Goal: Information Seeking & Learning: Learn about a topic

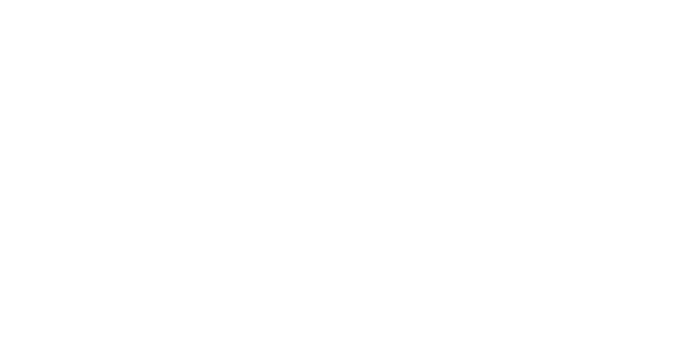
click at [306, 0] on html at bounding box center [344, 0] width 689 height 0
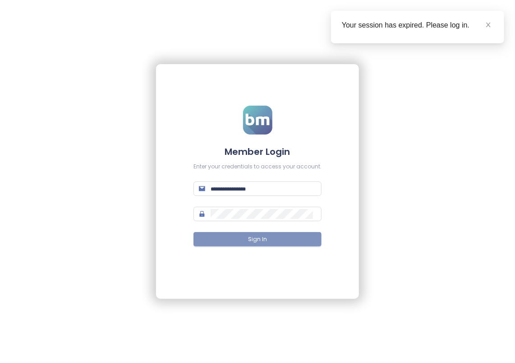
type input "**********"
click at [252, 242] on span "Sign In" at bounding box center [257, 239] width 19 height 9
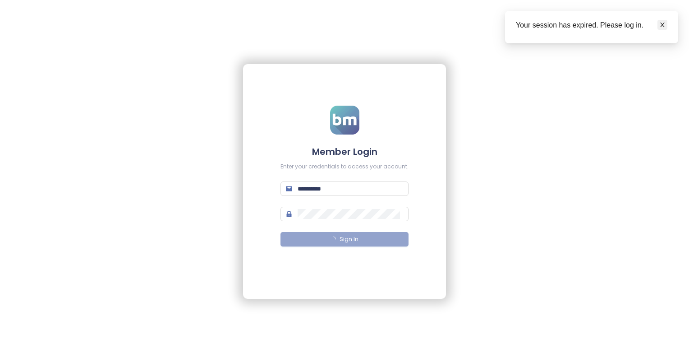
click at [515, 24] on icon "close" at bounding box center [663, 25] width 5 height 5
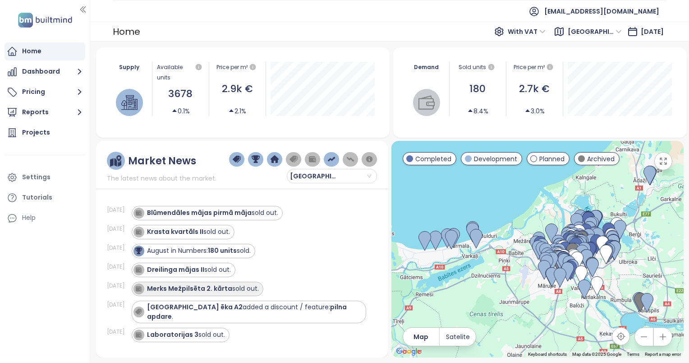
click at [206, 288] on strong "Merks Mežpilsēta 2. kārta" at bounding box center [189, 288] width 85 height 9
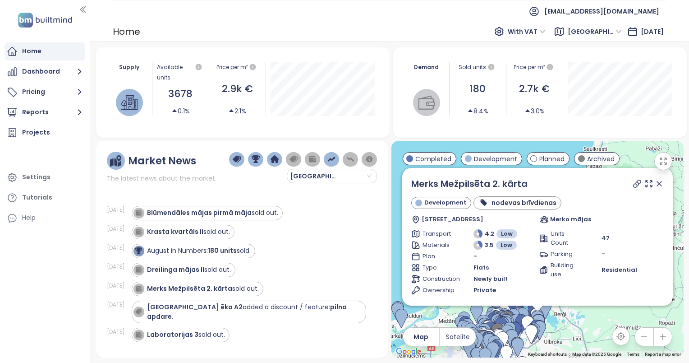
click at [515, 182] on icon at bounding box center [659, 183] width 9 height 9
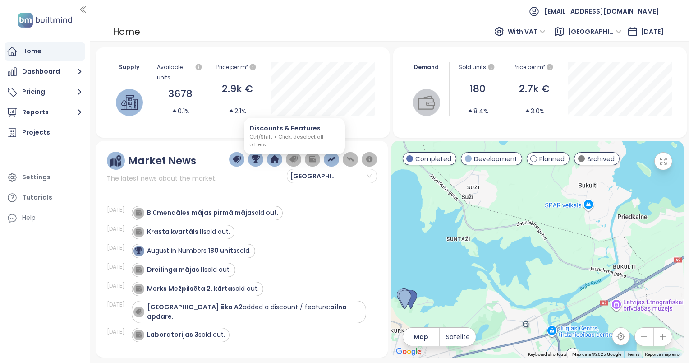
click at [293, 157] on img "button" at bounding box center [294, 159] width 8 height 8
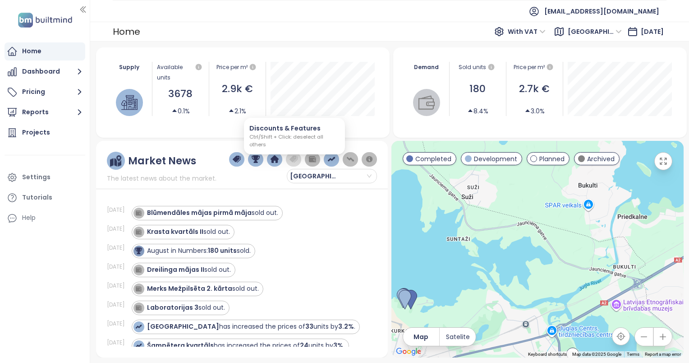
click at [293, 157] on img "button" at bounding box center [294, 159] width 8 height 8
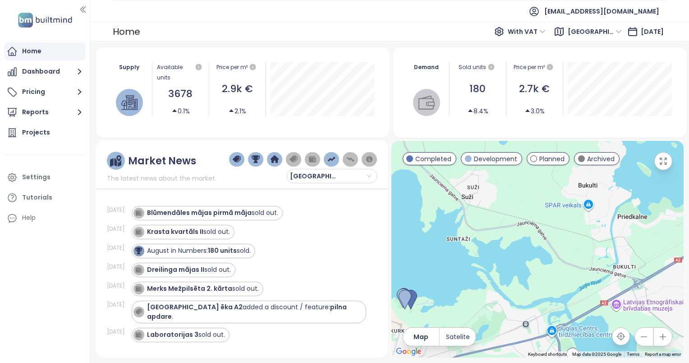
click at [279, 161] on img "button" at bounding box center [275, 159] width 8 height 8
click at [255, 157] on img "button" at bounding box center [256, 159] width 8 height 8
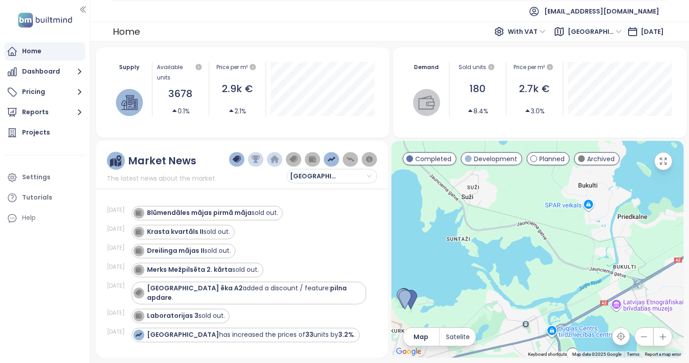
click at [233, 159] on button "button" at bounding box center [237, 159] width 16 height 14
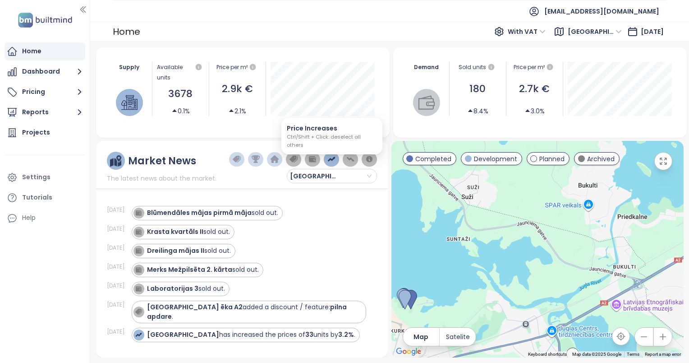
click at [332, 157] on img "button" at bounding box center [332, 159] width 8 height 8
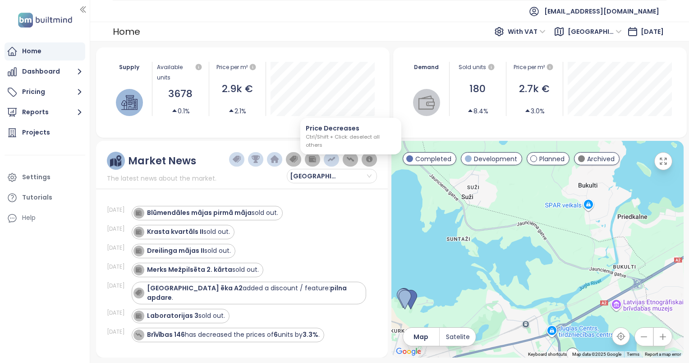
click at [350, 155] on img "button" at bounding box center [350, 159] width 8 height 8
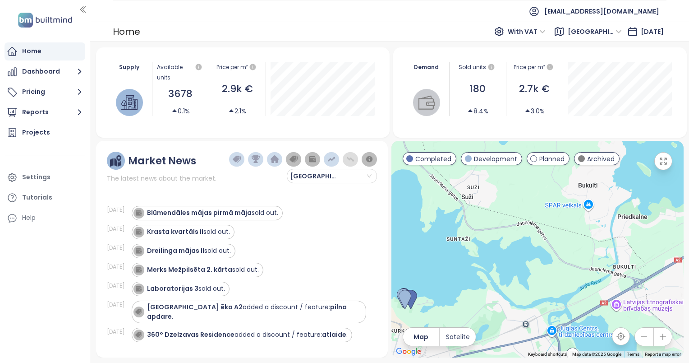
click at [370, 160] on img "button" at bounding box center [369, 159] width 8 height 8
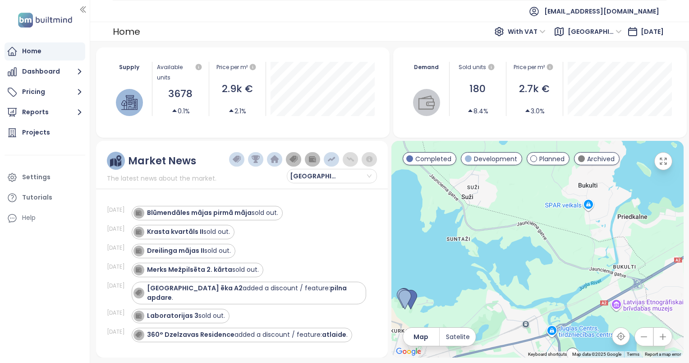
click at [291, 157] on img "button" at bounding box center [294, 159] width 8 height 8
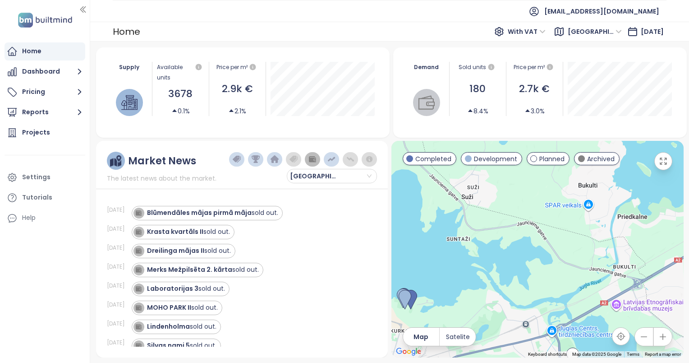
click at [312, 158] on img "button" at bounding box center [313, 159] width 8 height 8
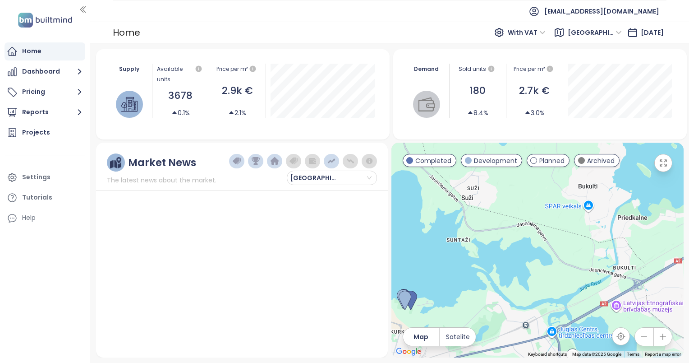
click at [295, 162] on img "button" at bounding box center [294, 161] width 8 height 8
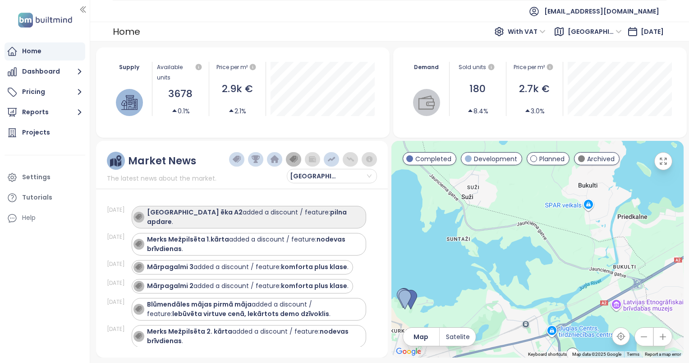
click at [278, 215] on div "[GEOGRAPHIC_DATA] ēka A2 added a discount / feature: pilna apdare ." at bounding box center [254, 217] width 215 height 19
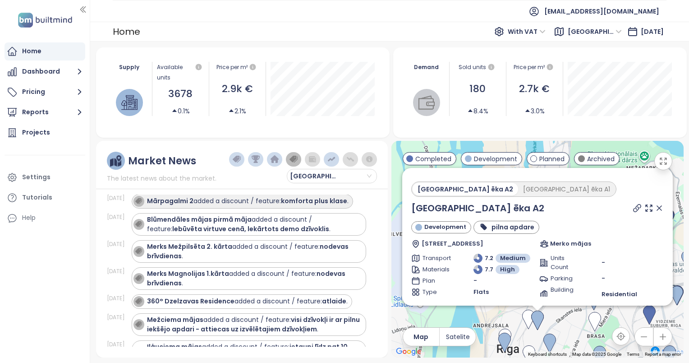
scroll to position [90, 0]
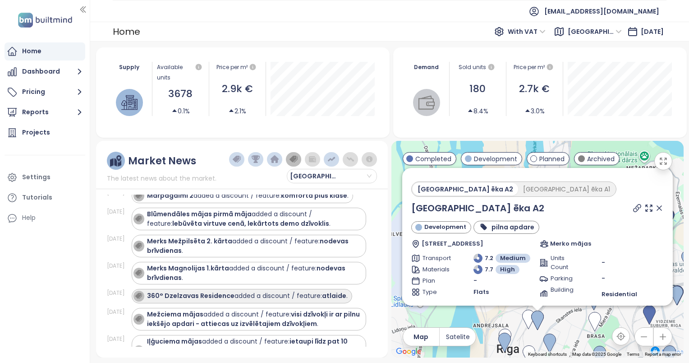
click at [268, 294] on div "360° Dzelzavas Residence added a discount / feature: atlaide ." at bounding box center [247, 295] width 201 height 9
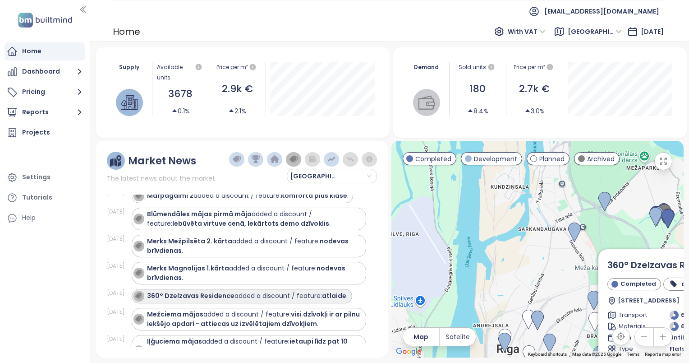
click at [268, 296] on div "360° Dzelzavas Residence added a discount / feature: atlaide ." at bounding box center [247, 295] width 201 height 9
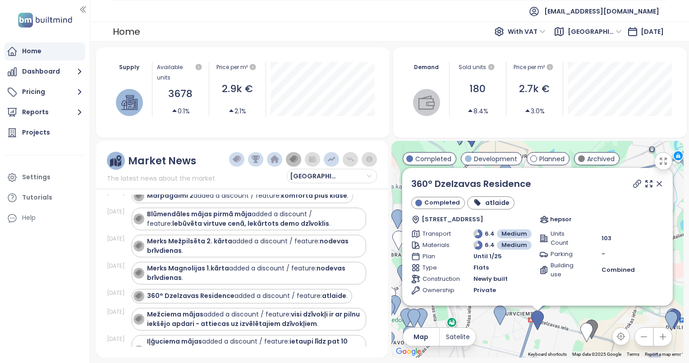
click at [482, 202] on div "atlaide" at bounding box center [490, 202] width 37 height 11
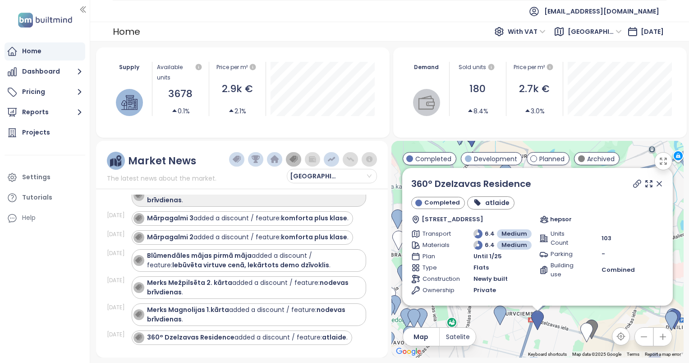
scroll to position [0, 0]
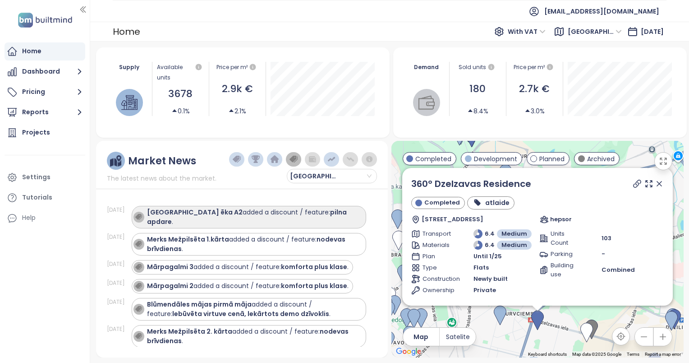
click at [269, 212] on div "[GEOGRAPHIC_DATA] ēka A2 added a discount / feature: pilna apdare ." at bounding box center [254, 217] width 215 height 19
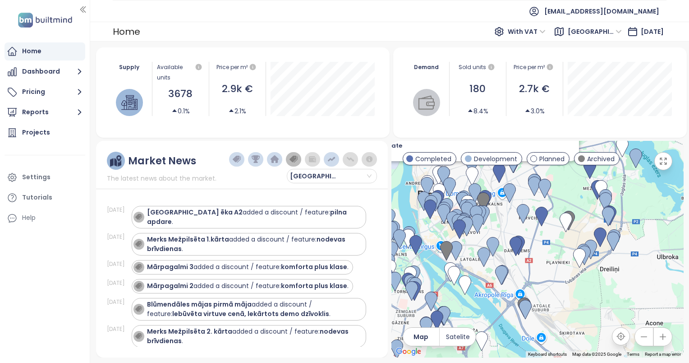
drag, startPoint x: 493, startPoint y: 309, endPoint x: 380, endPoint y: 176, distance: 174.4
click at [380, 176] on div "Market News The latest news about the market. Latvia [DATE][GEOGRAPHIC_DATA] ēk…" at bounding box center [390, 249] width 588 height 217
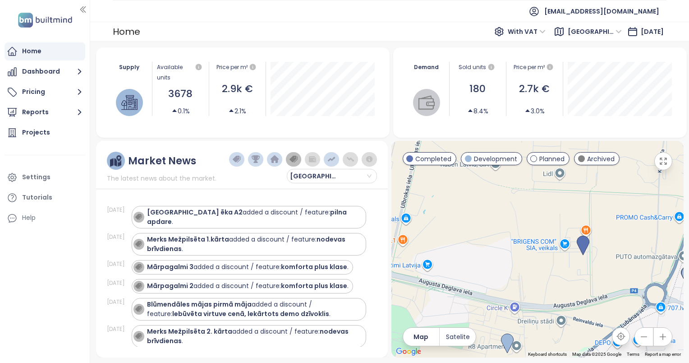
drag, startPoint x: 573, startPoint y: 215, endPoint x: 597, endPoint y: 265, distance: 56.3
click at [515, 265] on div "[GEOGRAPHIC_DATA] ēka A2 Development pilna apdare [STREET_ADDRESS] Merko mājas …" at bounding box center [538, 249] width 292 height 217
click at [515, 243] on img at bounding box center [583, 246] width 13 height 20
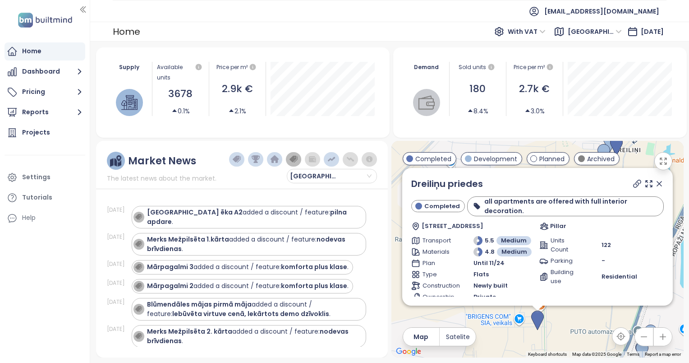
click at [515, 329] on div "Dreiliņu priedes Completed all apartments are offered with full interior decora…" at bounding box center [538, 249] width 292 height 217
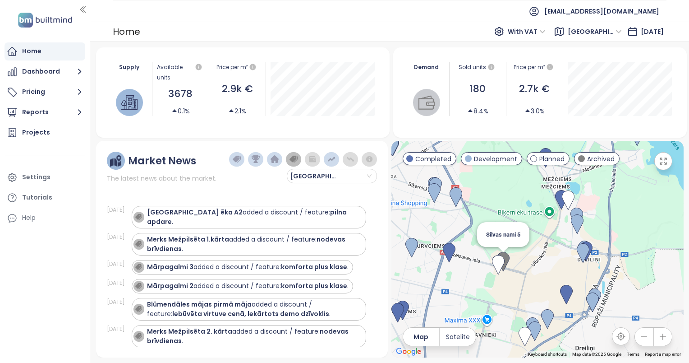
click at [506, 263] on img at bounding box center [503, 262] width 13 height 20
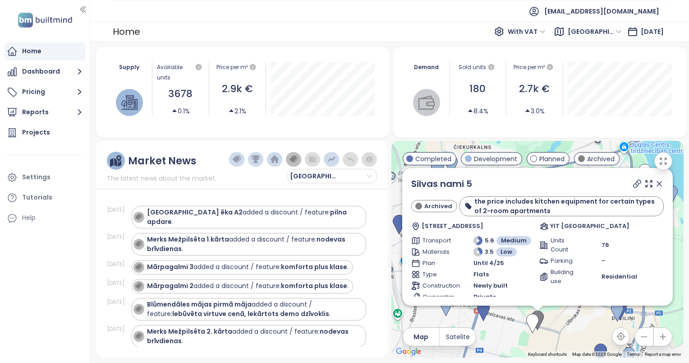
click at [515, 335] on div "[PERSON_NAME] 5 Archived the price includes kitchen equipment for certain types…" at bounding box center [538, 249] width 292 height 217
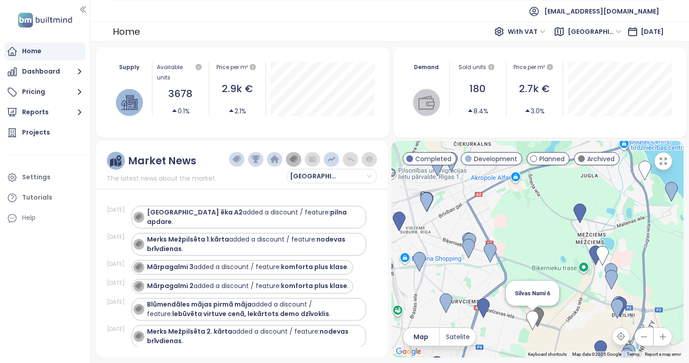
click at [515, 323] on img at bounding box center [533, 320] width 13 height 20
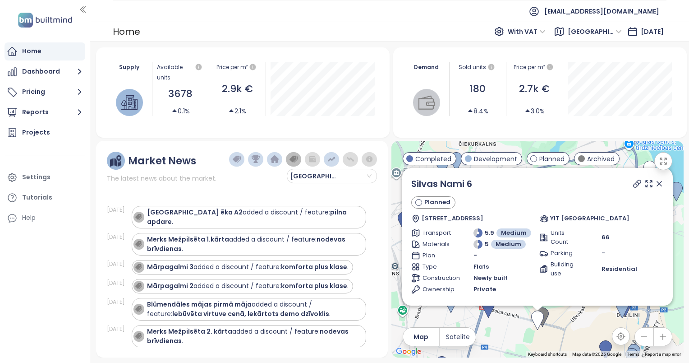
click at [515, 332] on div "[PERSON_NAME] 6 Planned [STREET_ADDRESS] Transport 5.9 Medium Materials 5 Mediu…" at bounding box center [538, 249] width 292 height 217
